Goal: Information Seeking & Learning: Find specific fact

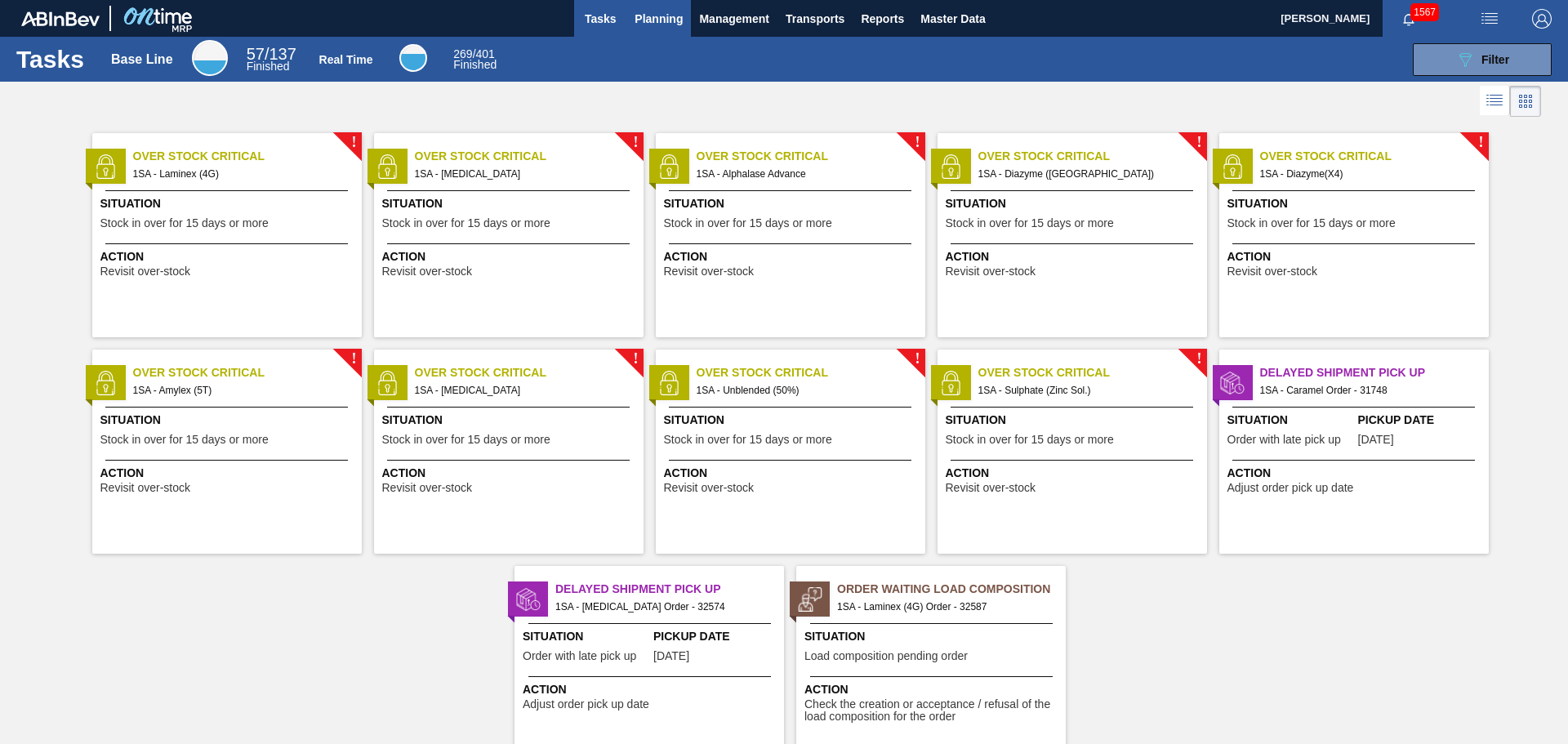
click at [661, 21] on span "Planning" at bounding box center [658, 19] width 48 height 20
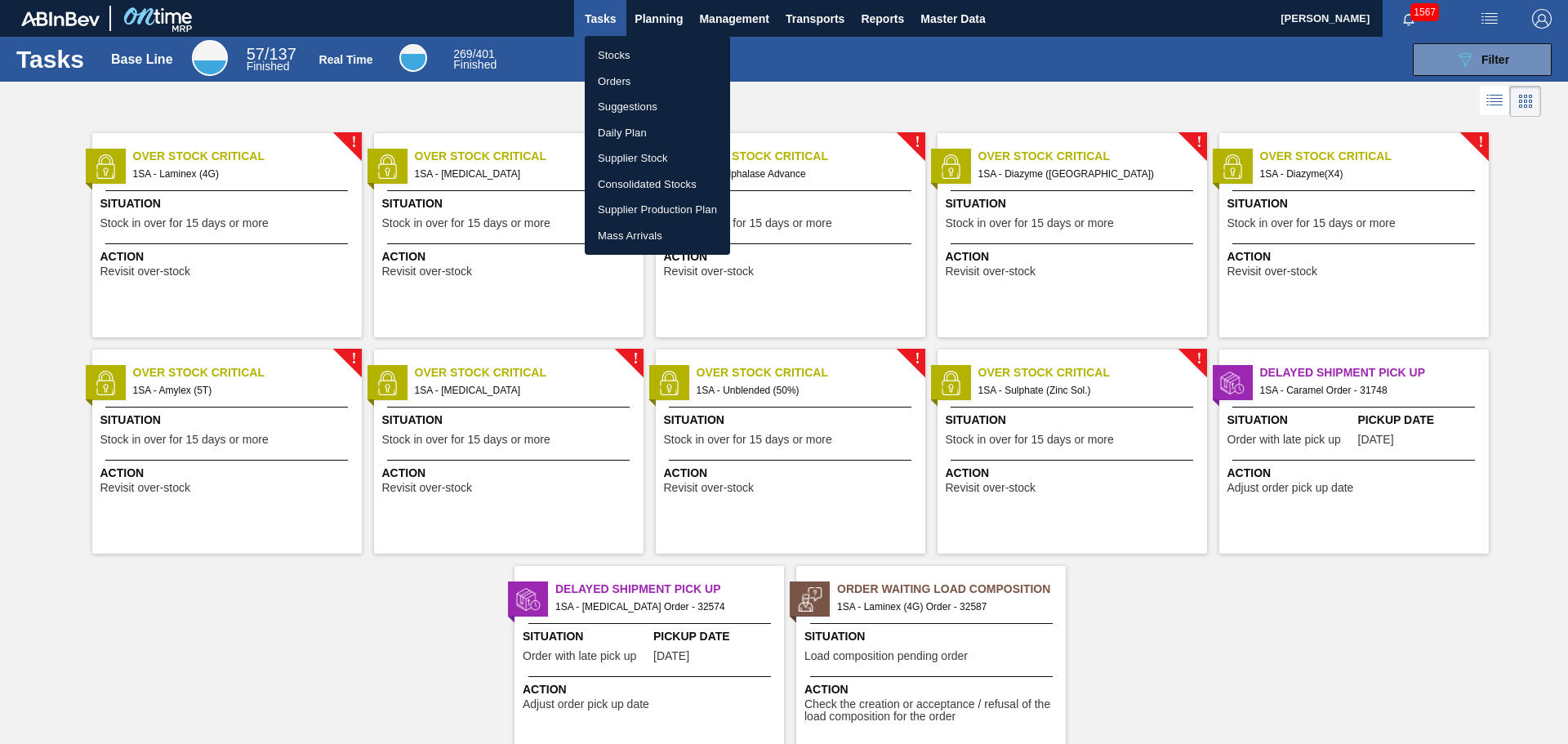
click at [626, 83] on li "Orders" at bounding box center [657, 82] width 145 height 26
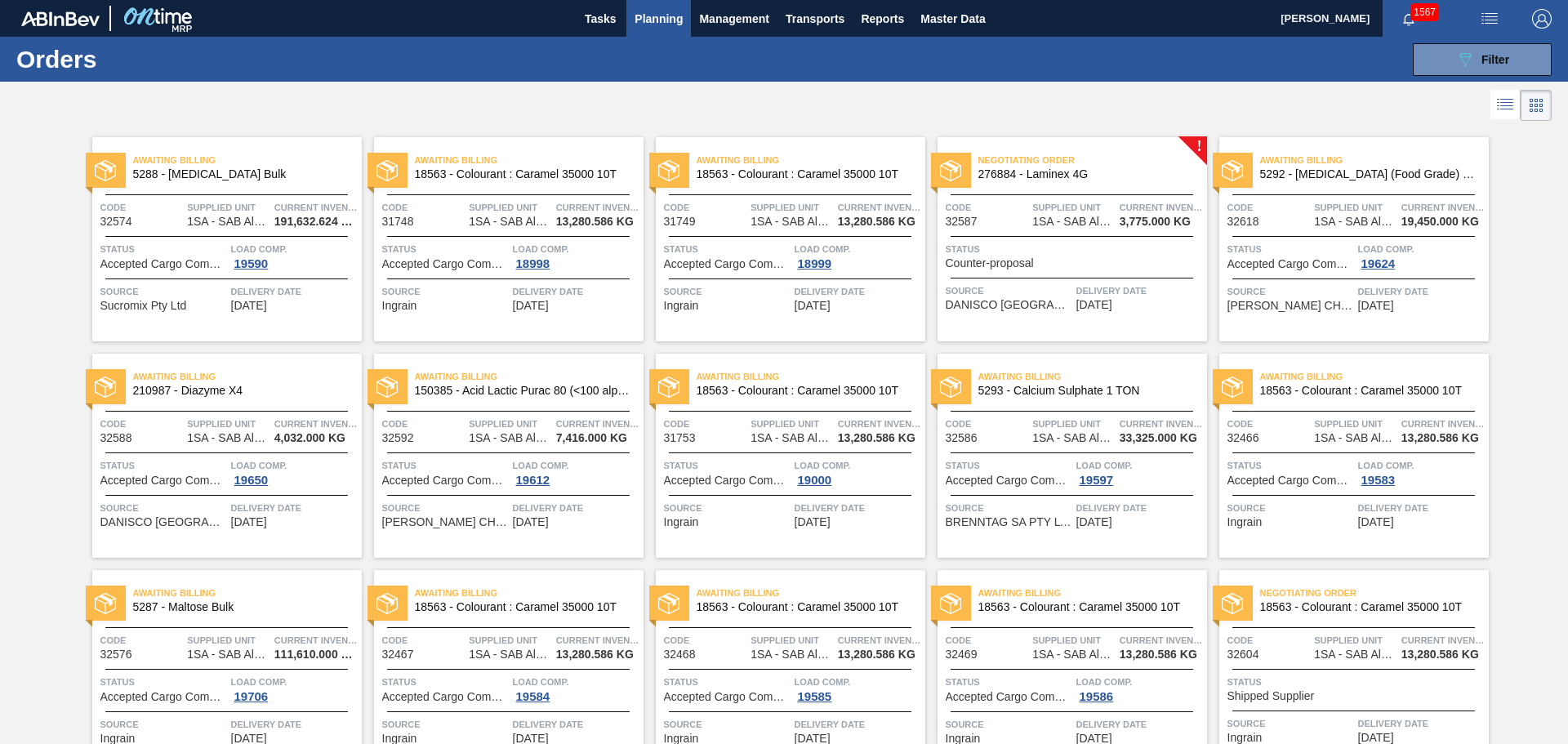
click at [278, 617] on div "Awaiting Billing 5287 - [PERSON_NAME]" at bounding box center [228, 601] width 270 height 37
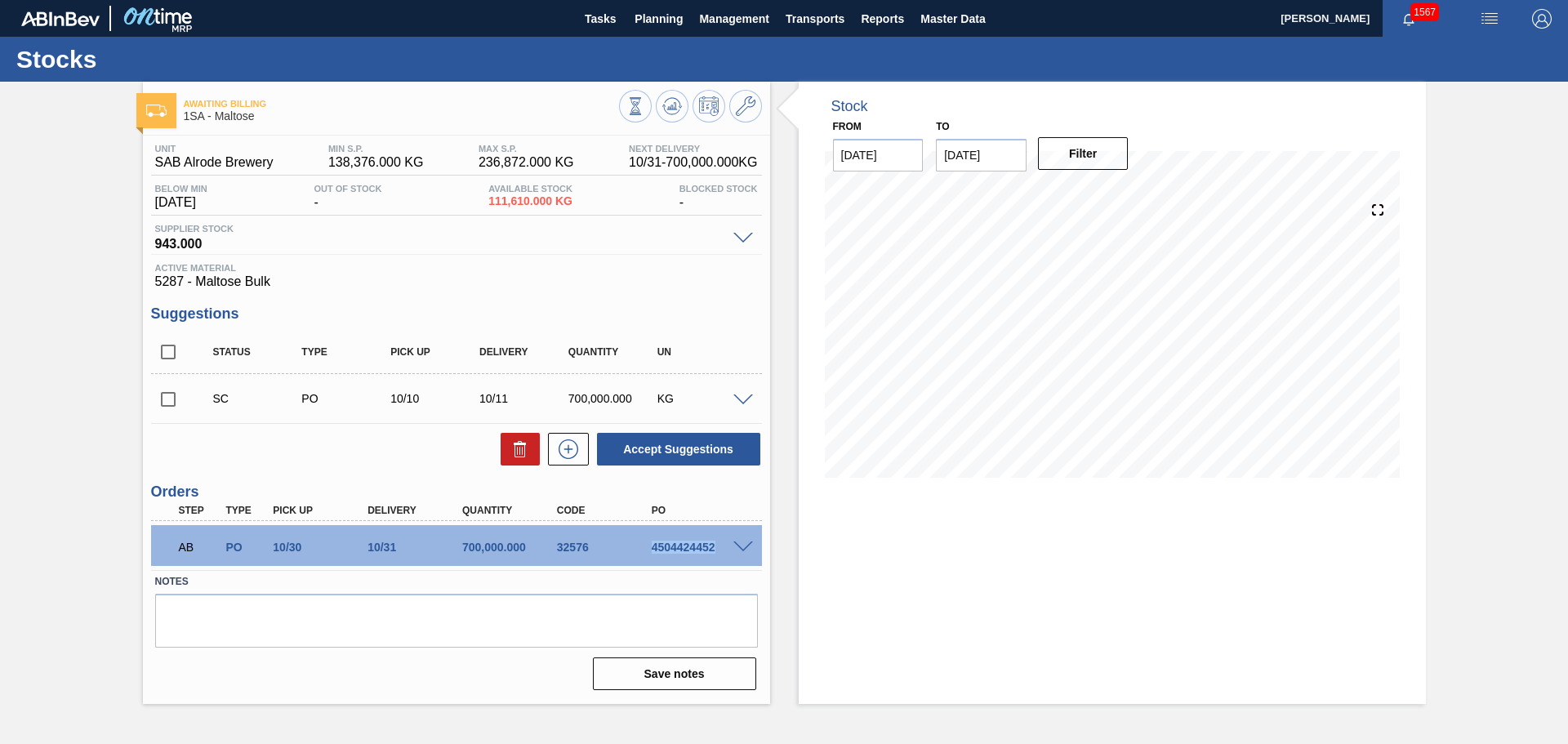
drag, startPoint x: 655, startPoint y: 547, endPoint x: 719, endPoint y: 567, distance: 67.1
click at [719, 567] on div "AB PO 10/30 10/31 700,000.000 32576 4504424452 Material 5287 - Maltose Bulk Ori…" at bounding box center [456, 545] width 611 height 49
copy div "4504424452"
